Goal: Task Accomplishment & Management: Manage account settings

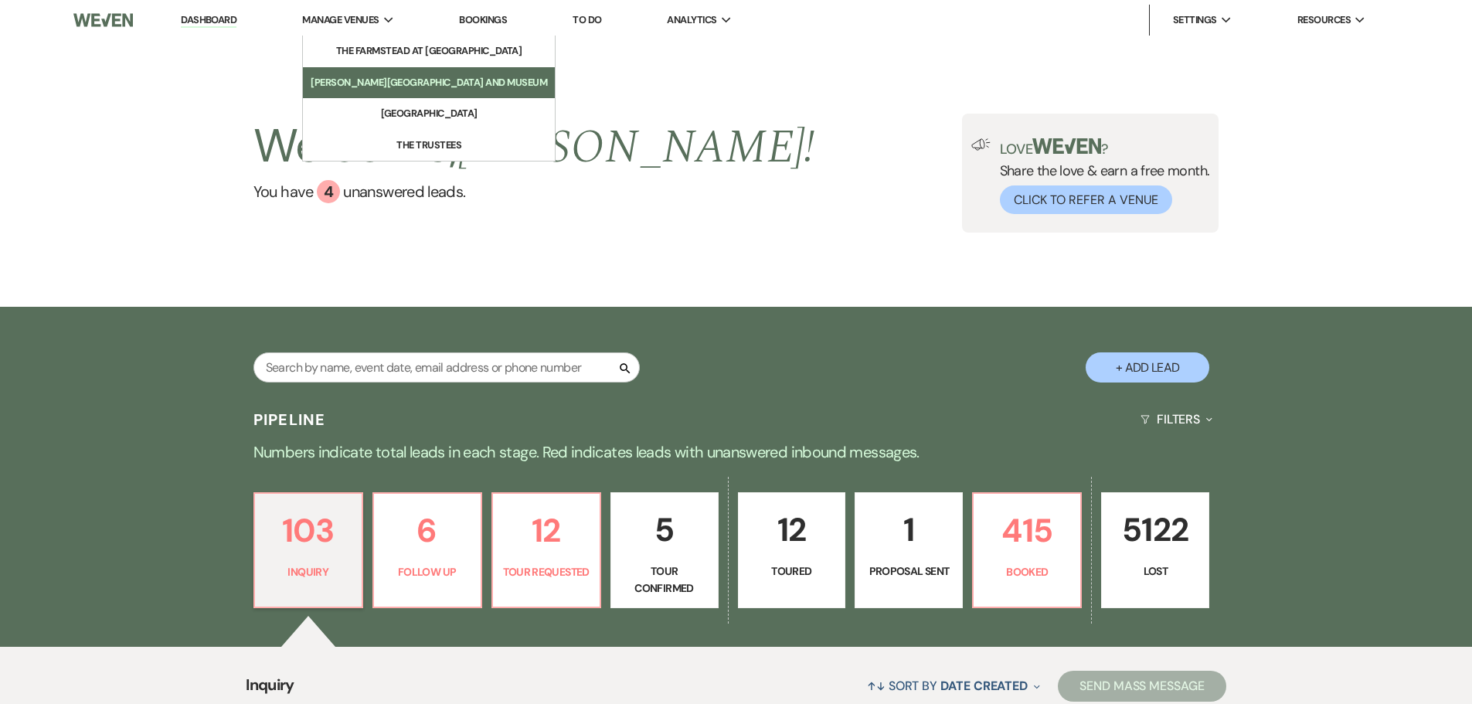
click at [387, 86] on li "[PERSON_NAME][GEOGRAPHIC_DATA] and Museum" at bounding box center [429, 82] width 236 height 15
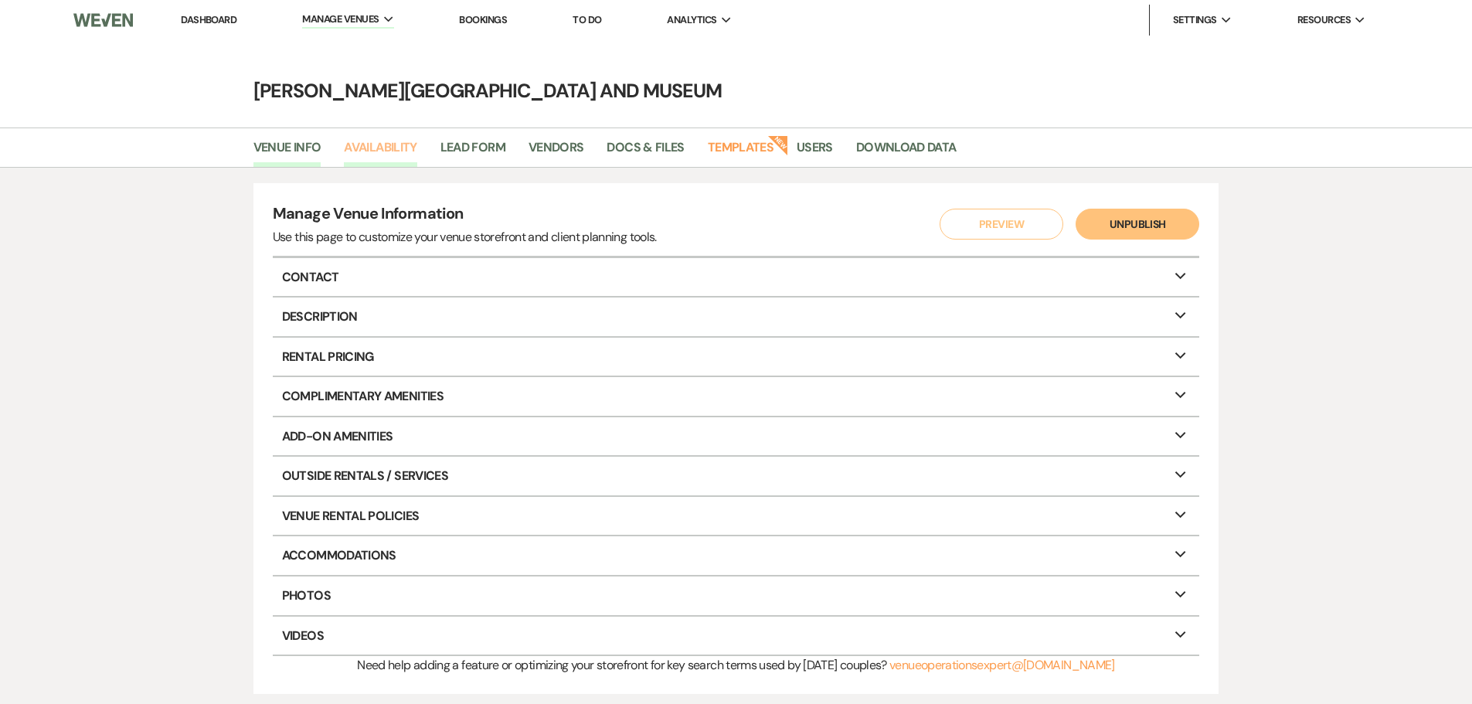
click at [394, 149] on link "Availability" at bounding box center [380, 152] width 73 height 29
select select "3"
select select "2026"
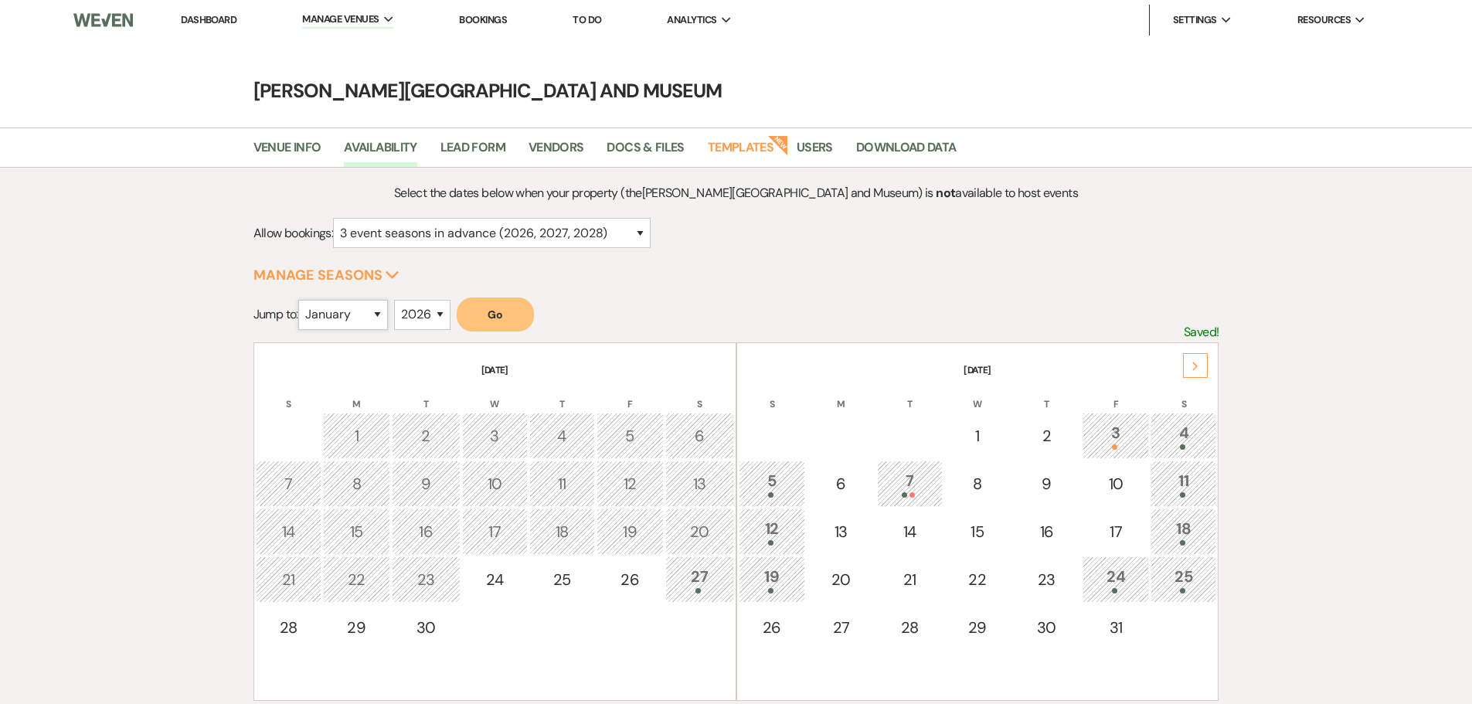
click at [382, 321] on select "January February March April May June July August September October November De…" at bounding box center [343, 315] width 90 height 30
select select "6"
click at [301, 300] on select "January February March April May June July August September October November De…" at bounding box center [343, 315] width 90 height 30
click at [501, 311] on button "Go" at bounding box center [495, 314] width 77 height 34
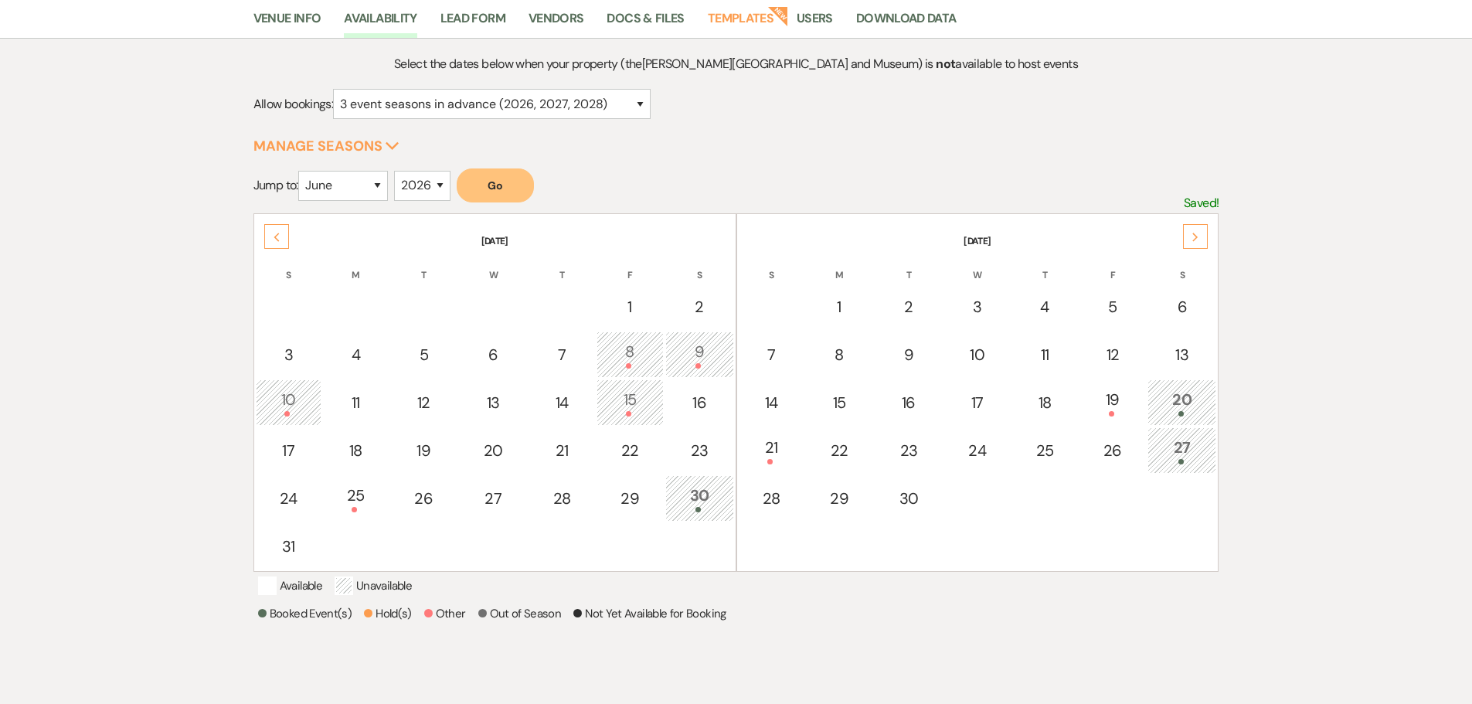
scroll to position [155, 0]
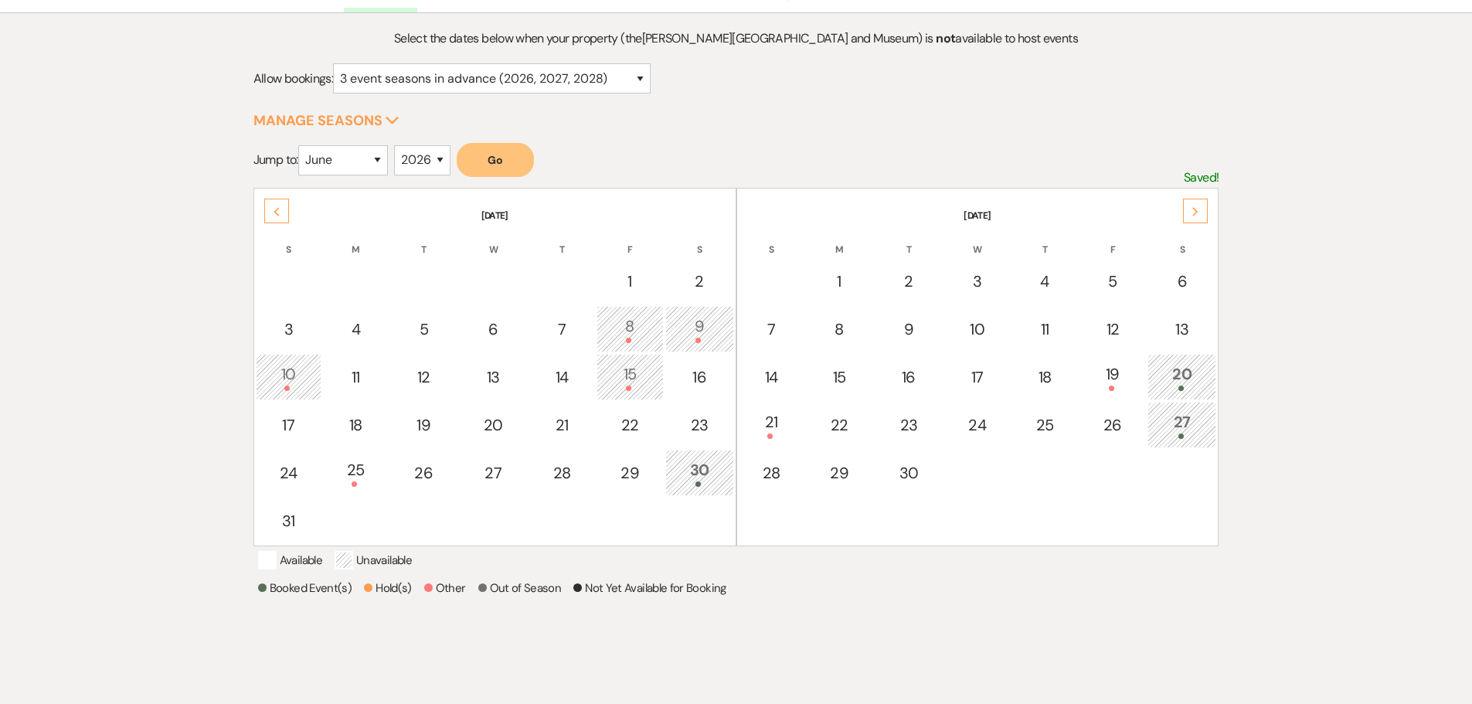
click at [1197, 218] on div "Next" at bounding box center [1195, 211] width 25 height 25
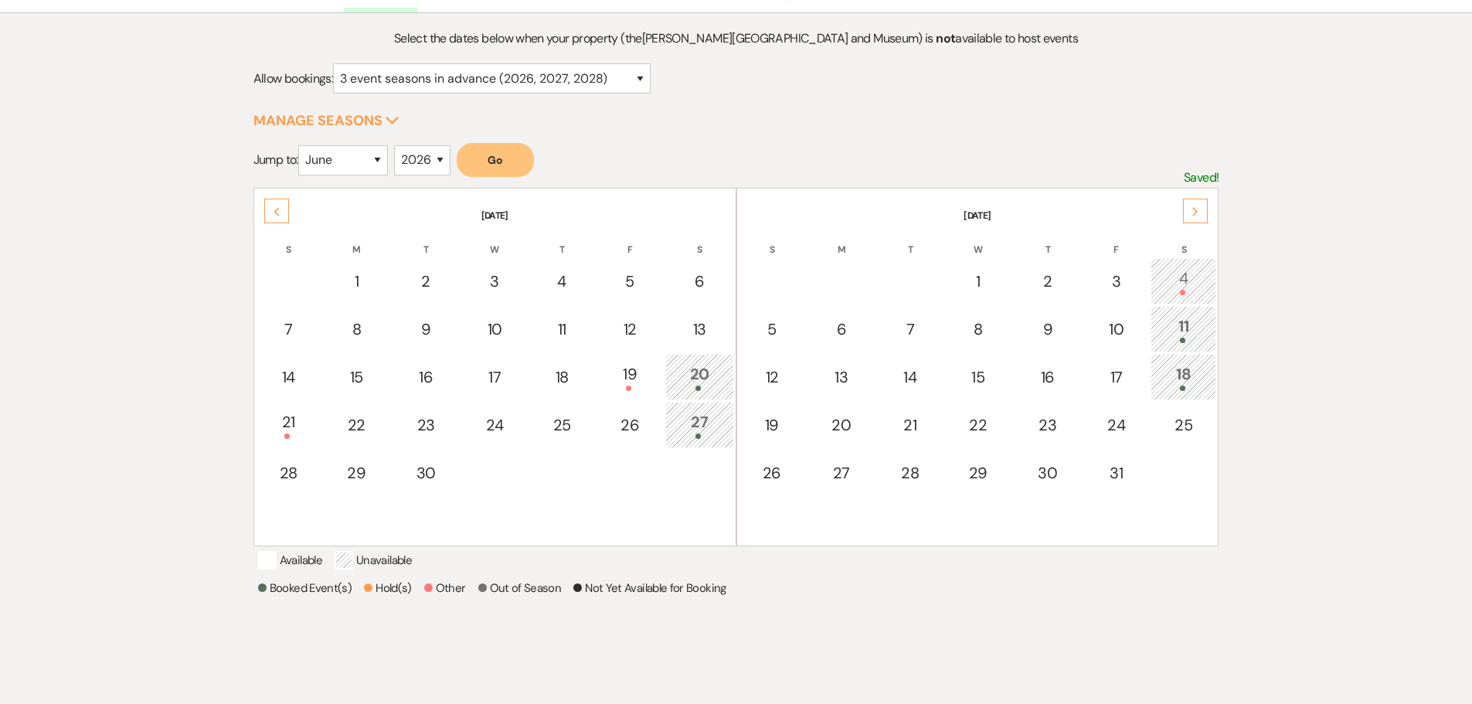
click at [1197, 218] on div "Next" at bounding box center [1195, 211] width 25 height 25
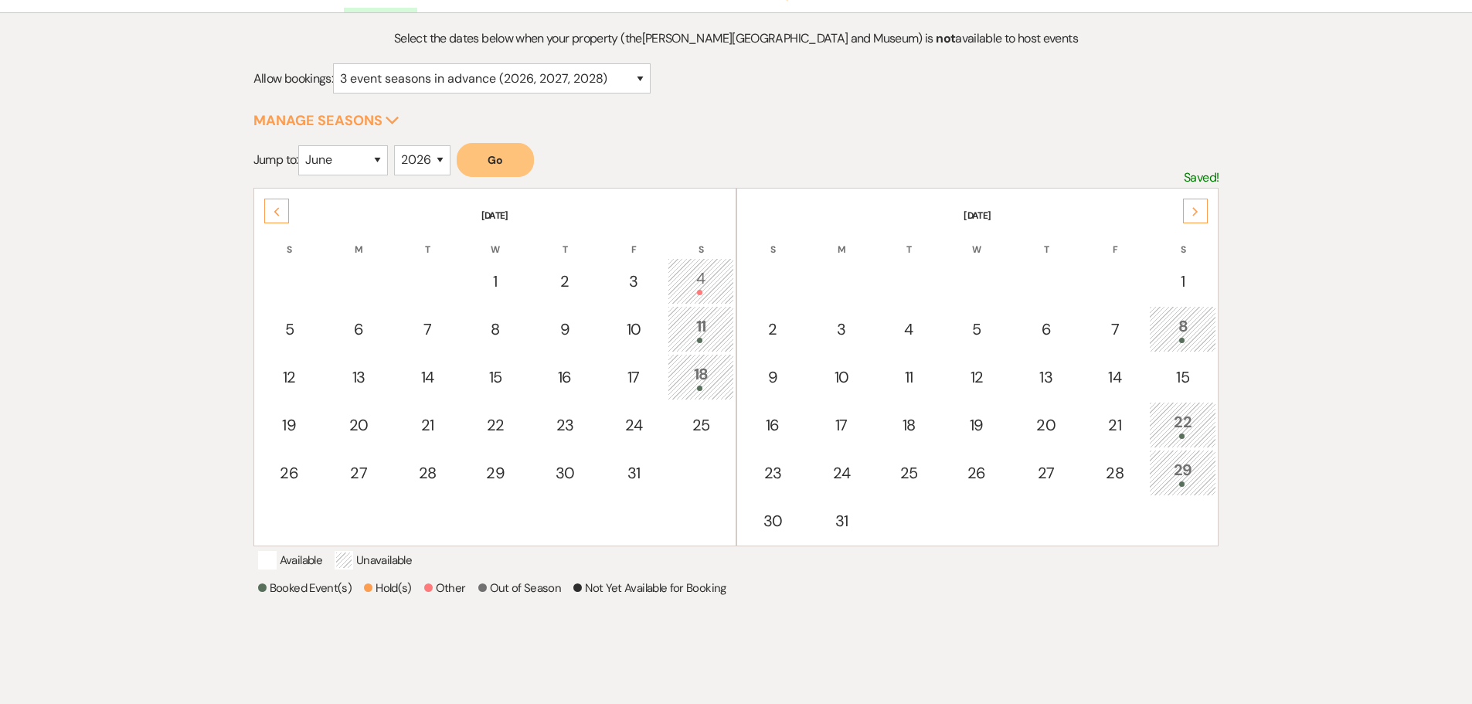
click at [1197, 218] on div "Next" at bounding box center [1195, 211] width 25 height 25
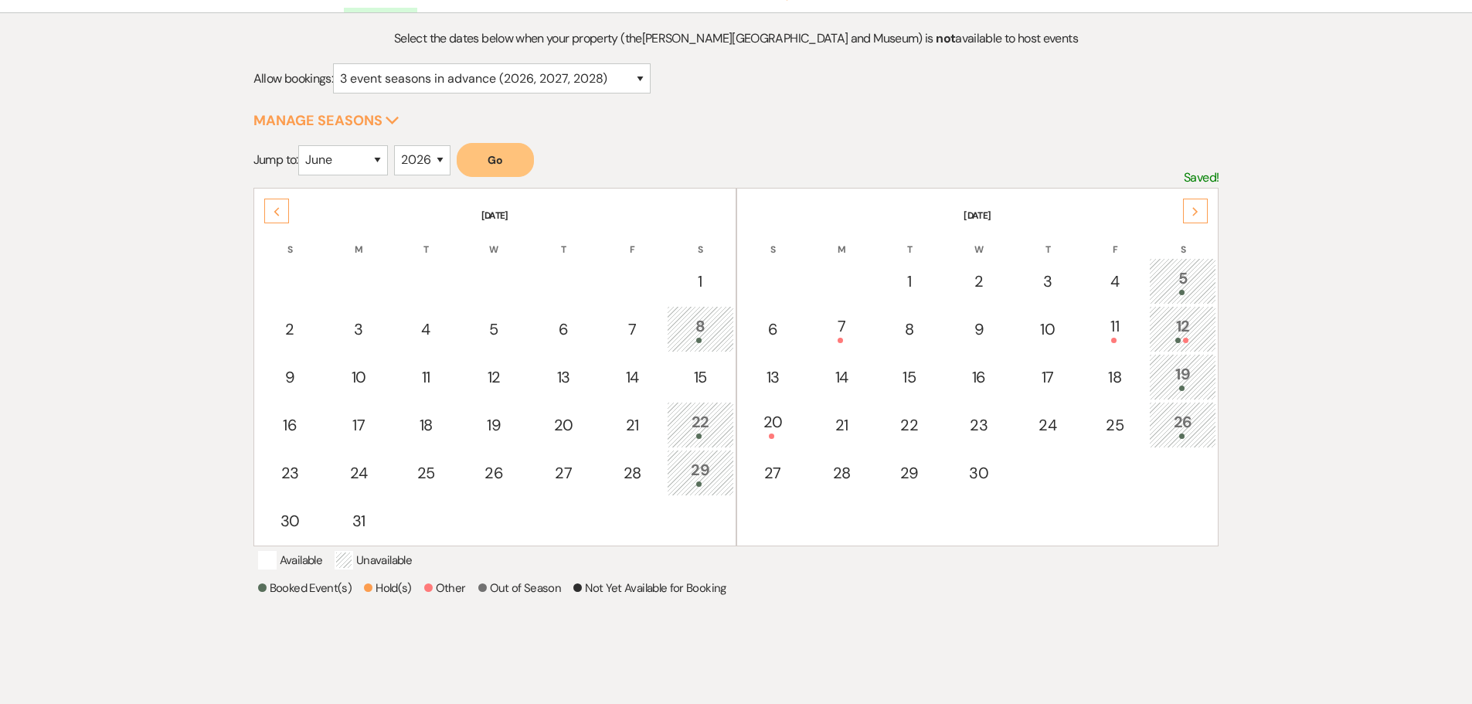
click at [1197, 218] on div "Next" at bounding box center [1195, 211] width 25 height 25
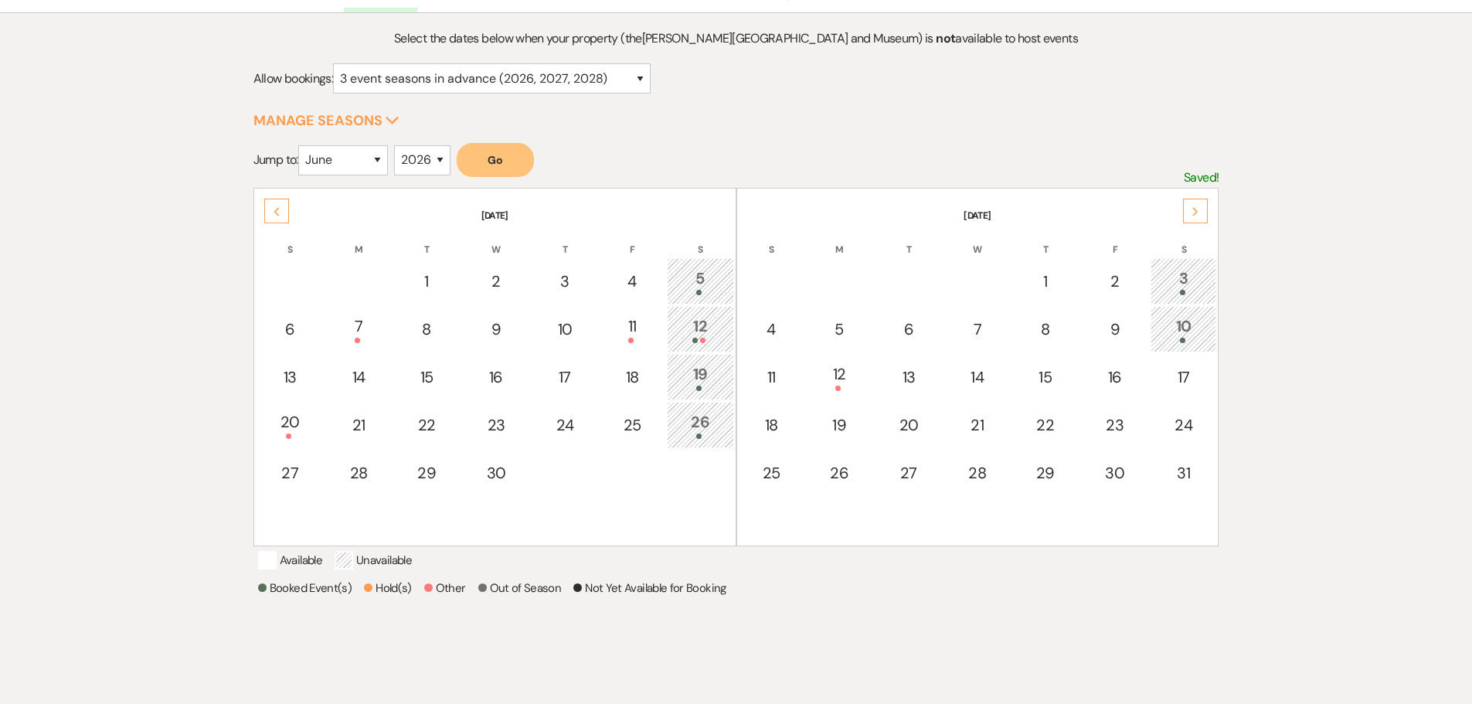
click at [277, 216] on div "Previous" at bounding box center [276, 211] width 25 height 25
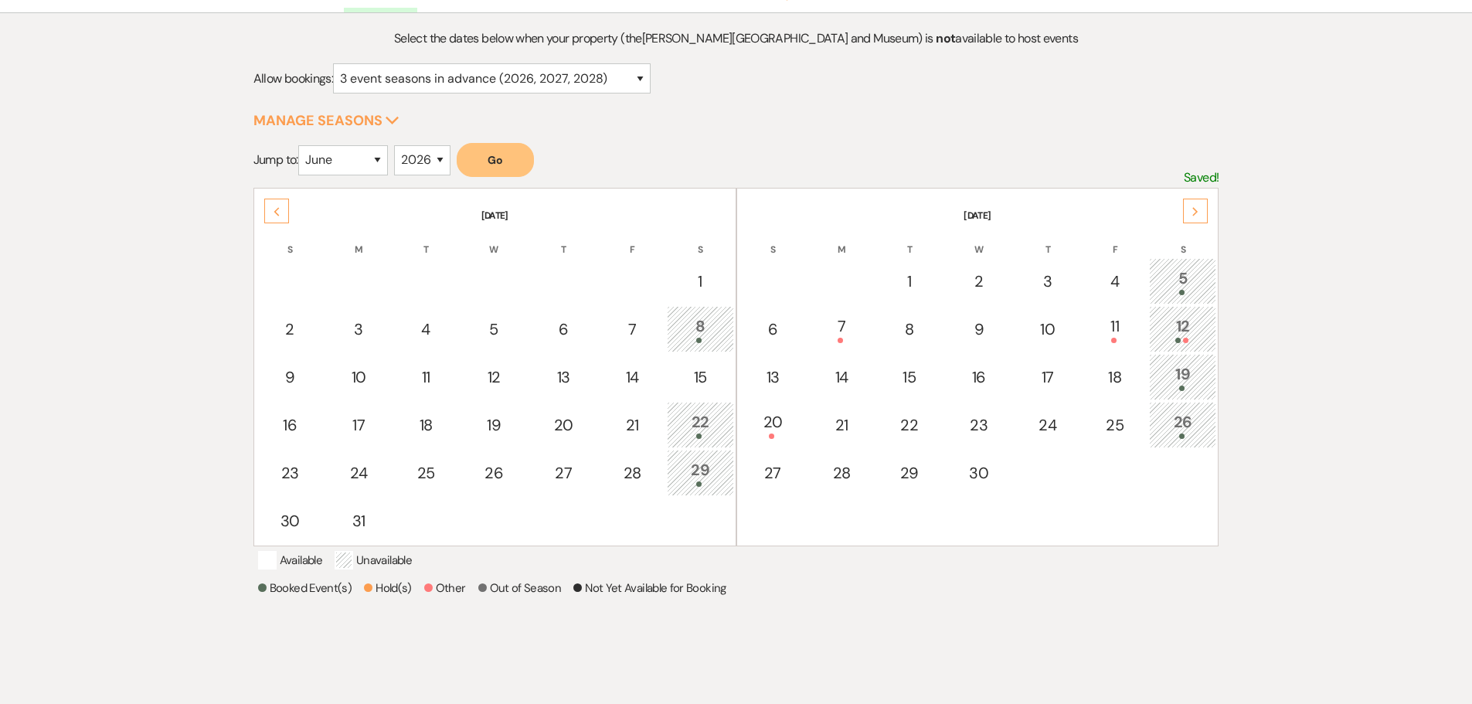
click at [277, 216] on div "Previous" at bounding box center [276, 211] width 25 height 25
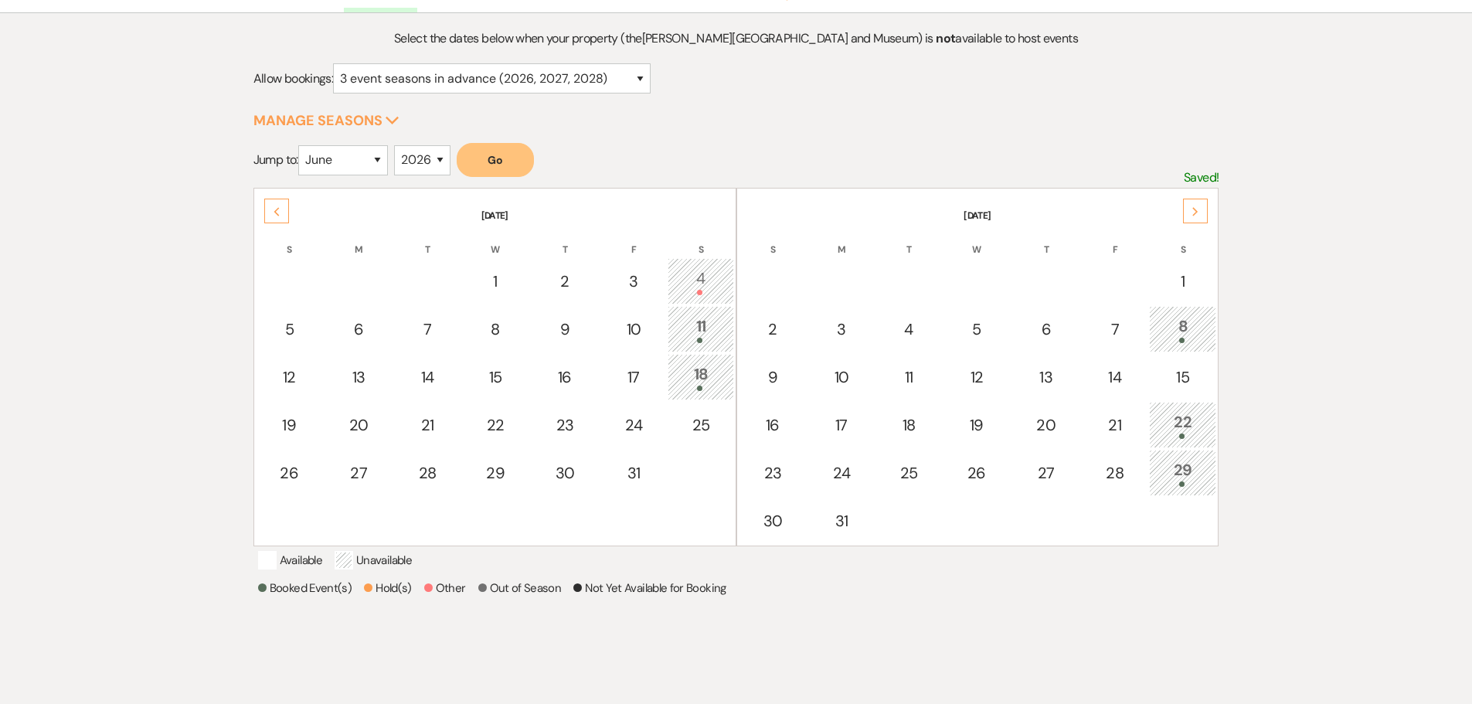
click at [274, 216] on div "Previous" at bounding box center [276, 211] width 25 height 25
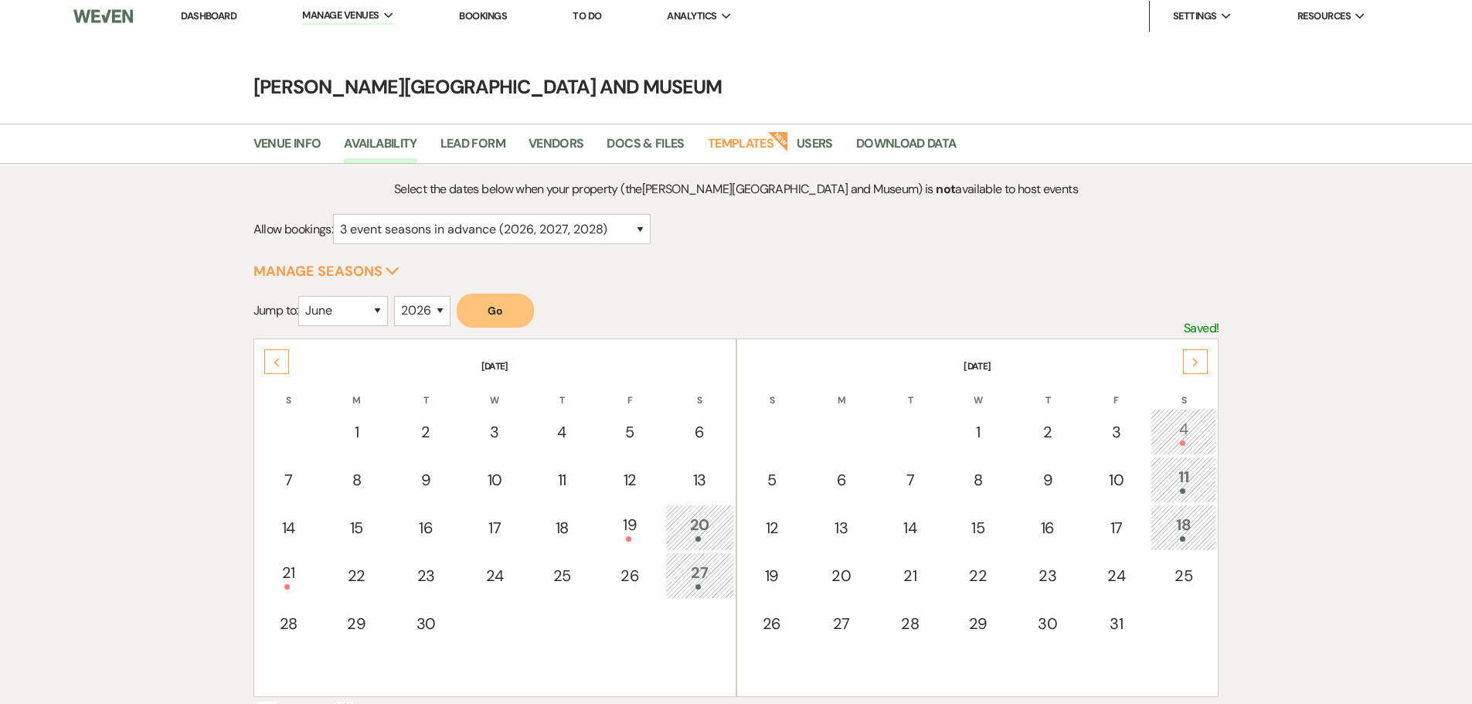
scroll to position [0, 0]
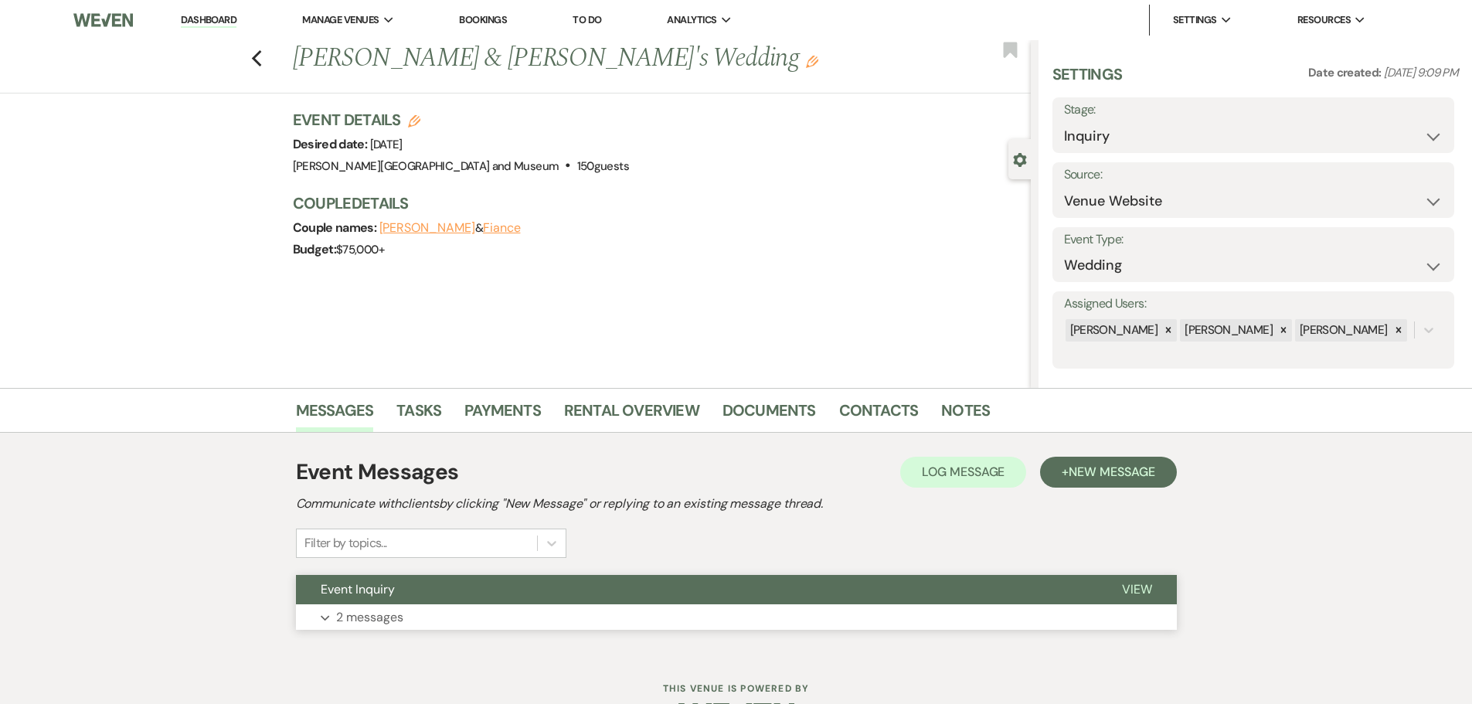
click at [421, 604] on button "Expand 2 messages" at bounding box center [736, 617] width 881 height 26
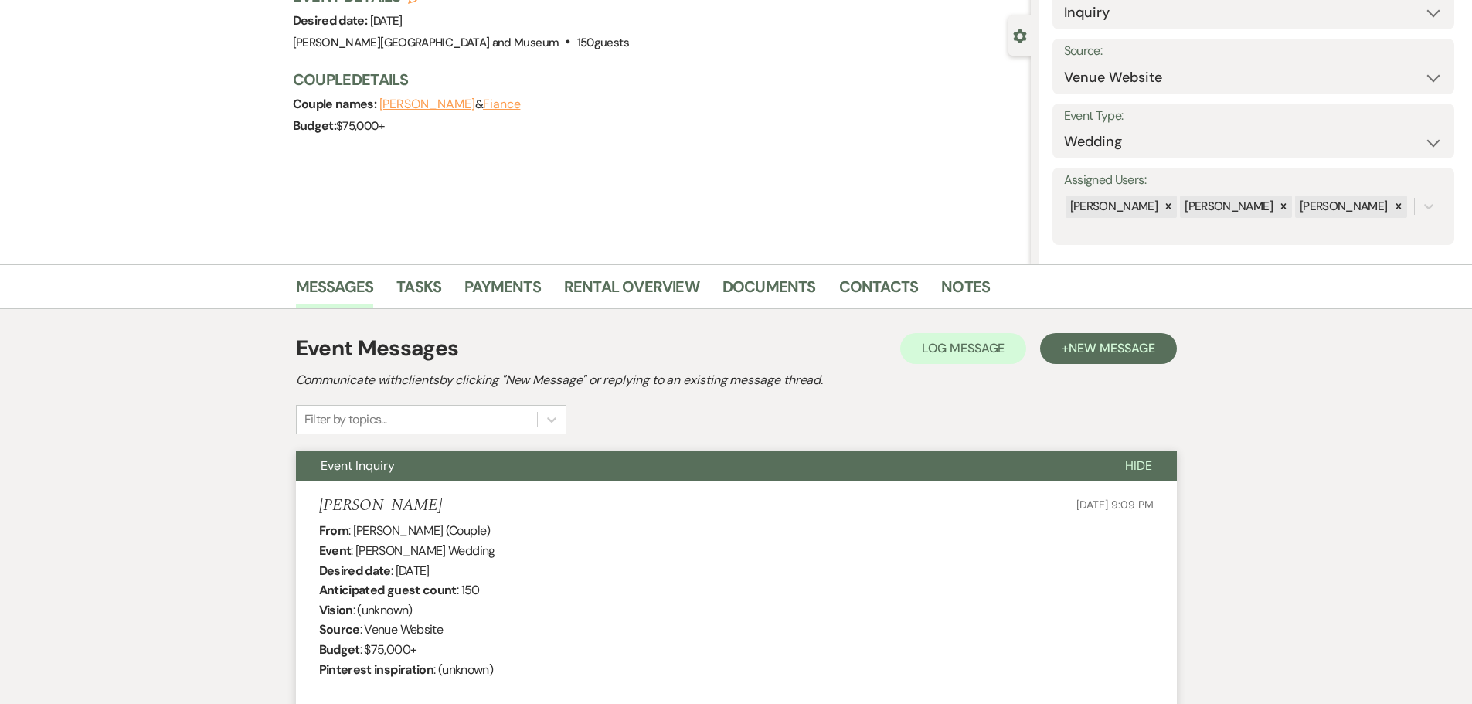
scroll to position [26, 0]
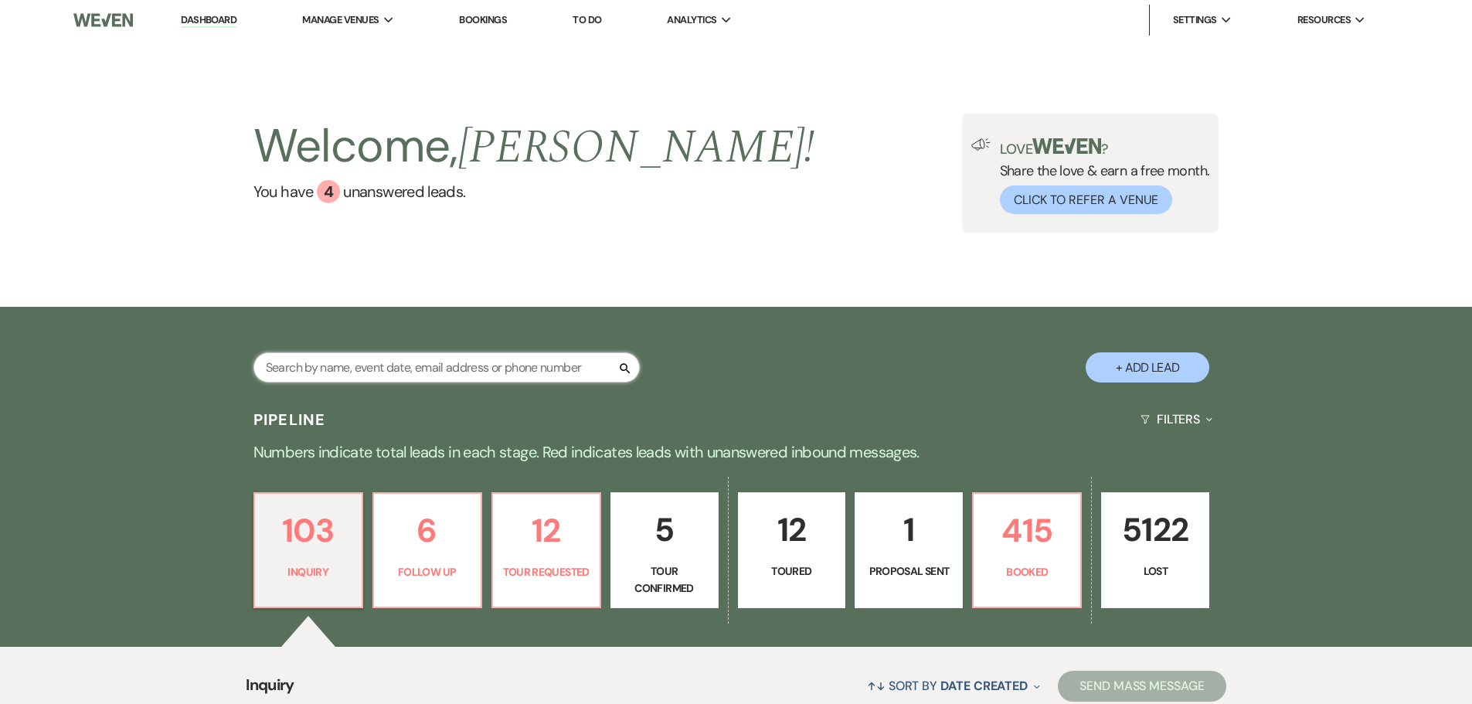
drag, startPoint x: 0, startPoint y: 0, endPoint x: 355, endPoint y: 359, distance: 504.8
click at [355, 359] on input "text" at bounding box center [446, 367] width 386 height 30
type input "brandao"
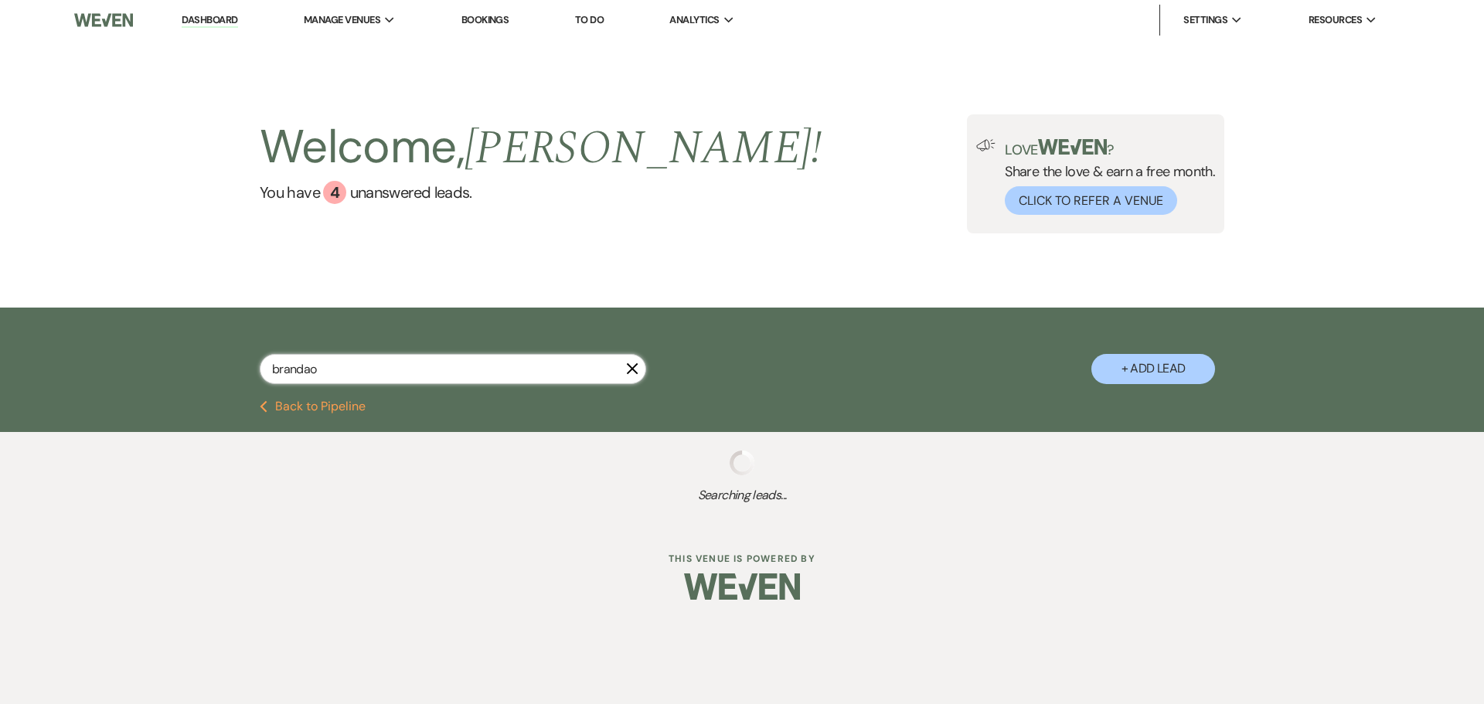
select select "8"
select select "5"
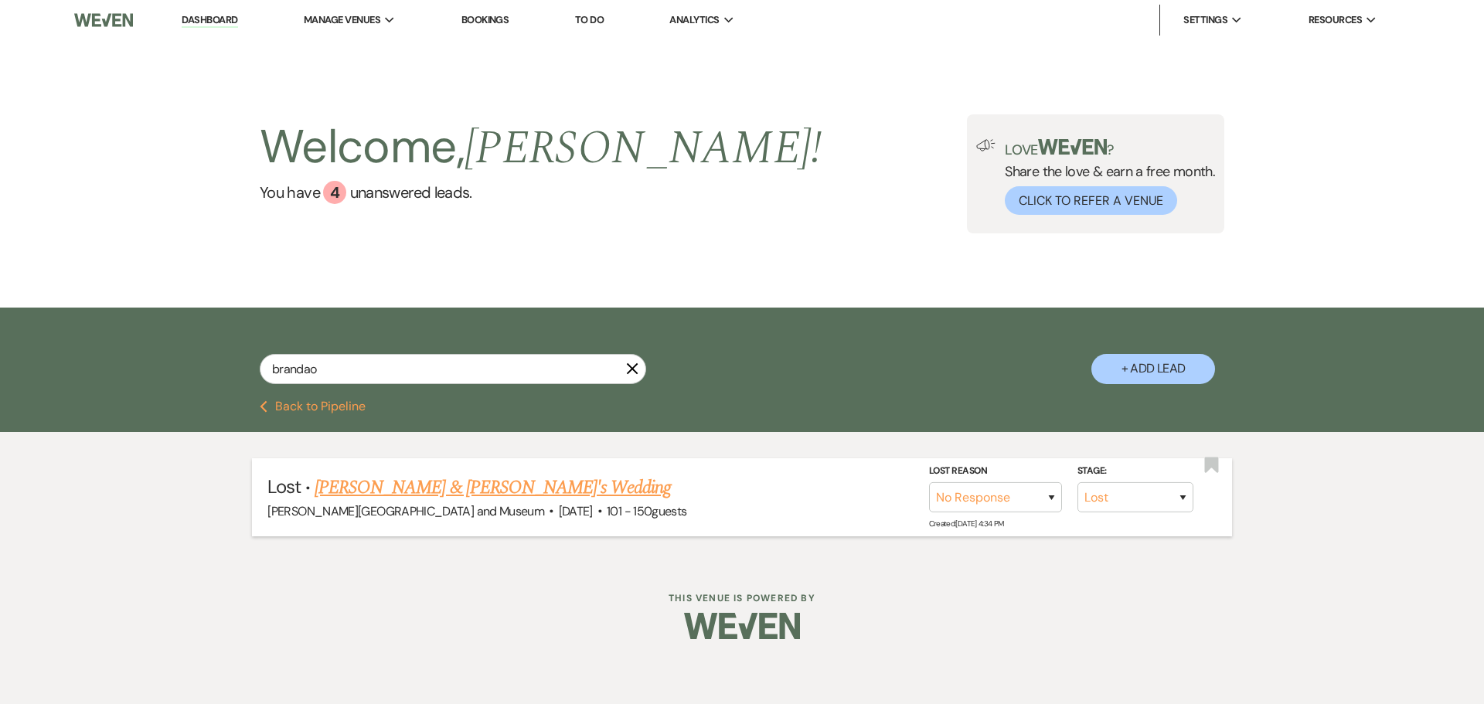
click at [376, 495] on link "[PERSON_NAME] & [PERSON_NAME]'s Wedding" at bounding box center [492, 488] width 357 height 28
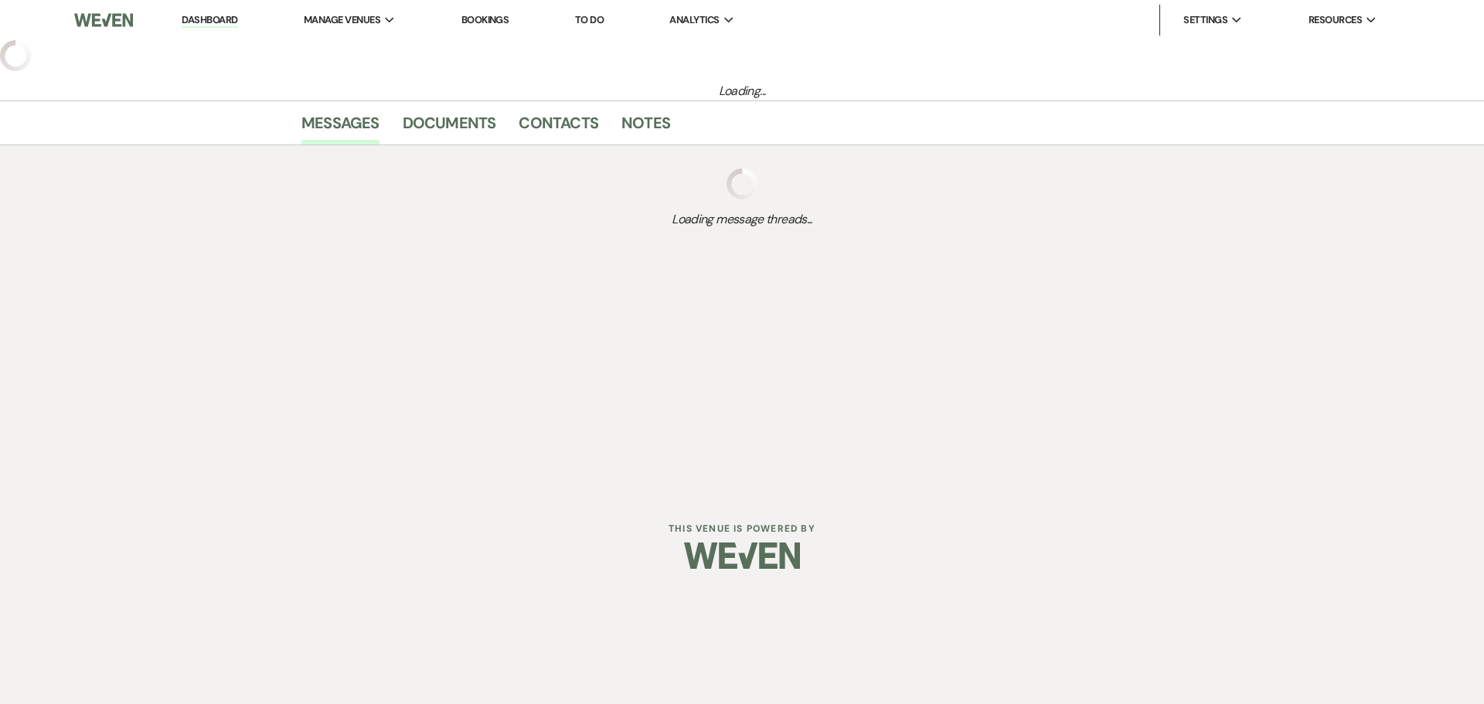
select select "8"
select select "5"
select select "2"
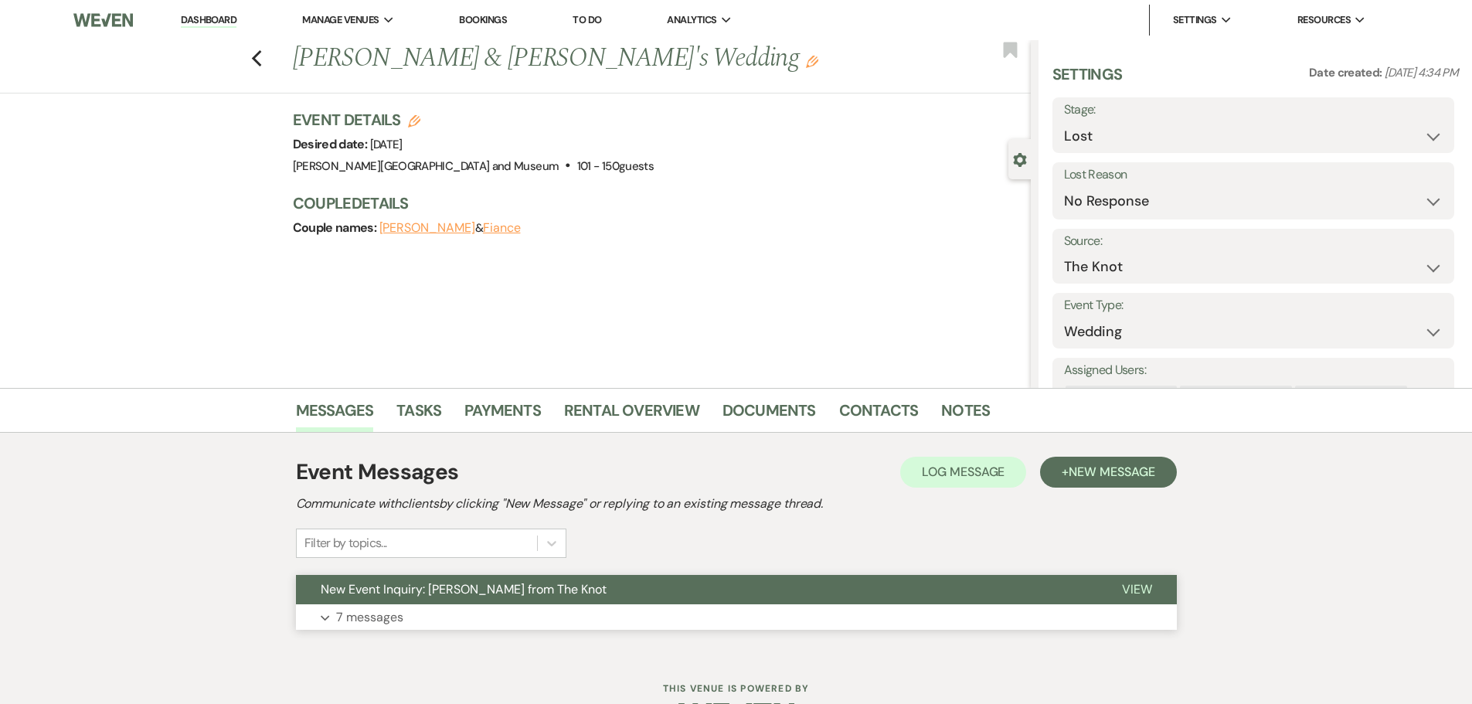
click at [375, 608] on p "7 messages" at bounding box center [369, 617] width 67 height 20
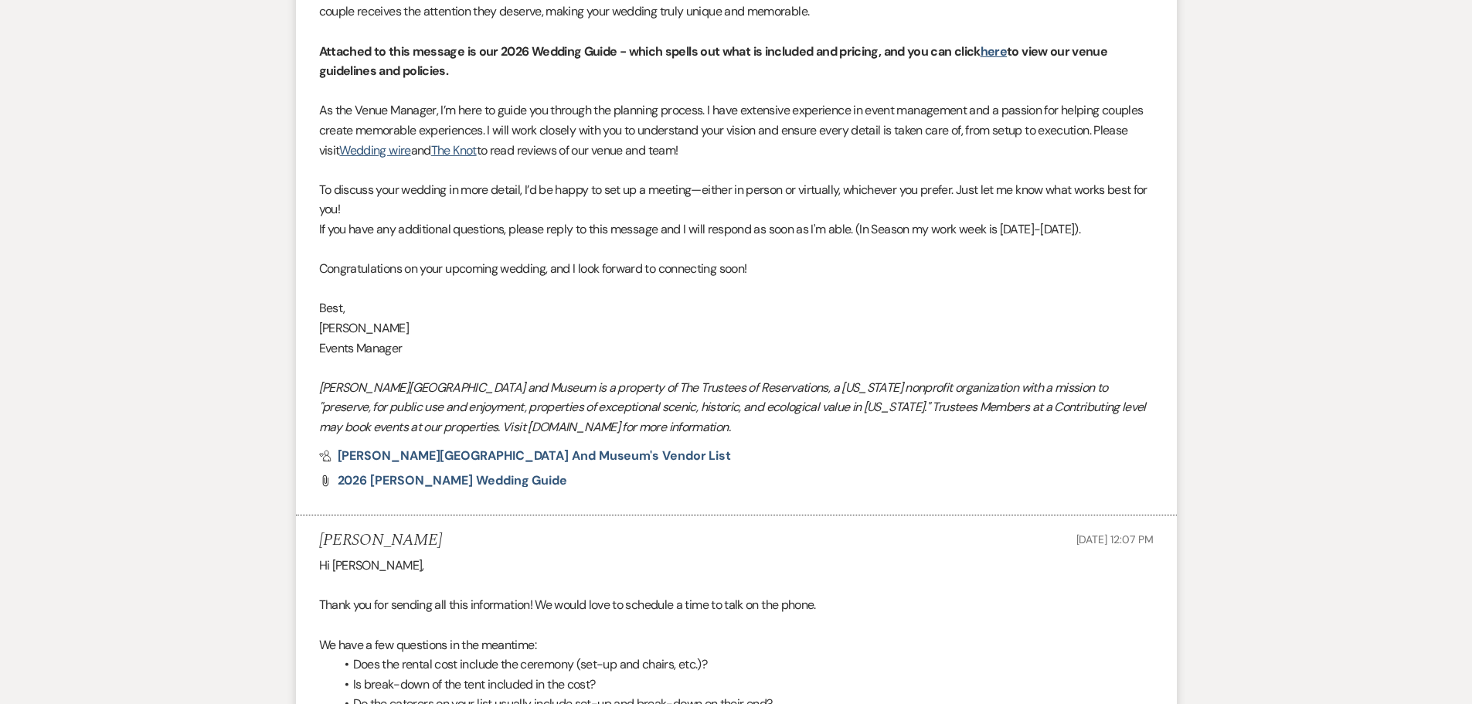
scroll to position [1063, 0]
